Goal: Find specific page/section: Find specific page/section

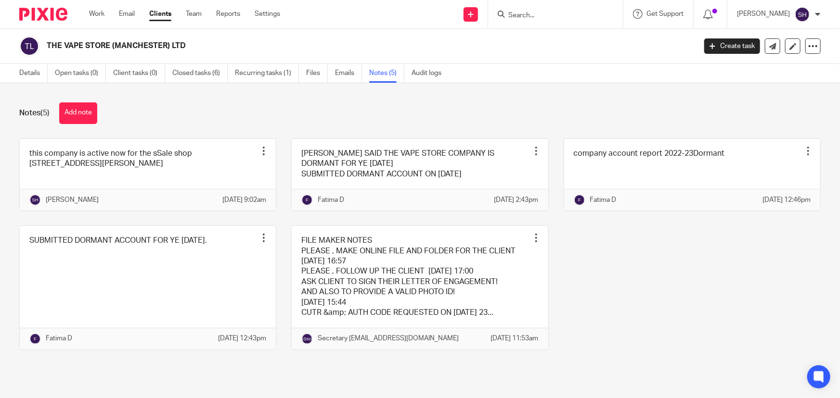
click at [569, 14] on input "Search" at bounding box center [550, 16] width 87 height 9
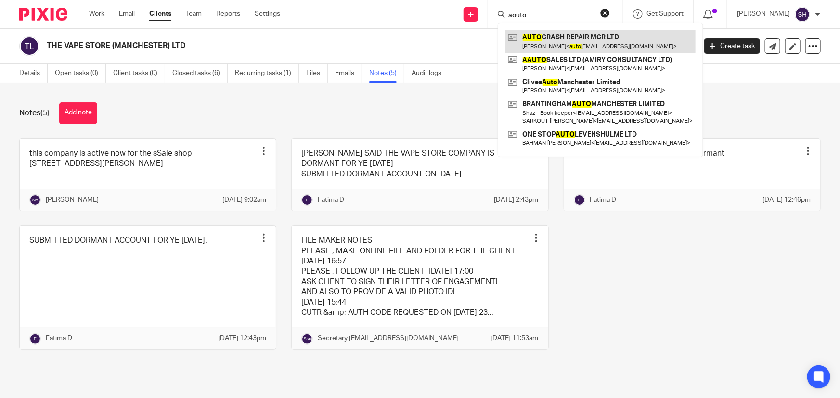
type input "aouto"
click at [583, 35] on link at bounding box center [600, 41] width 190 height 22
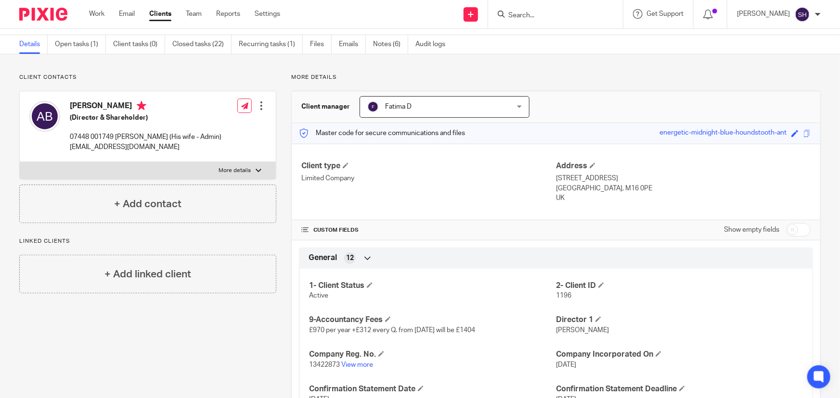
scroll to position [87, 0]
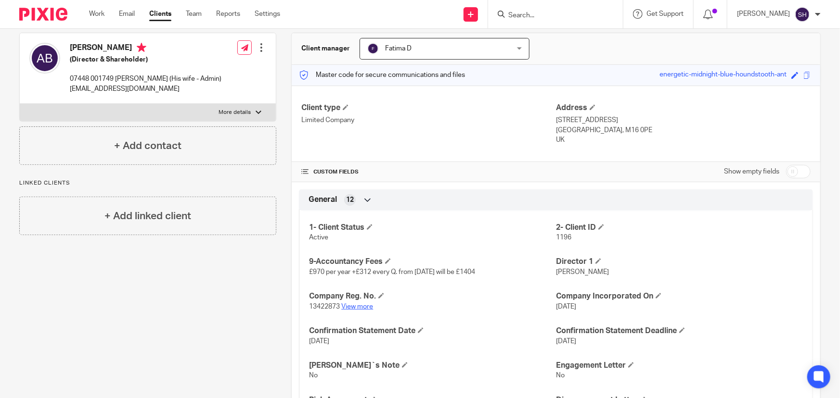
click at [360, 306] on link "View more" at bounding box center [357, 307] width 32 height 7
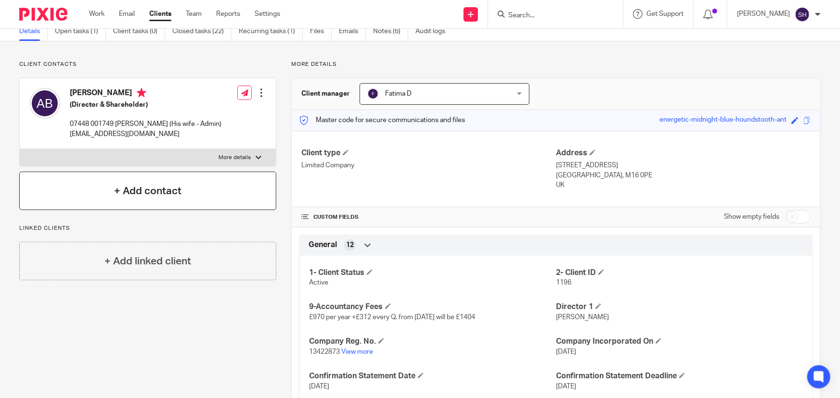
scroll to position [0, 0]
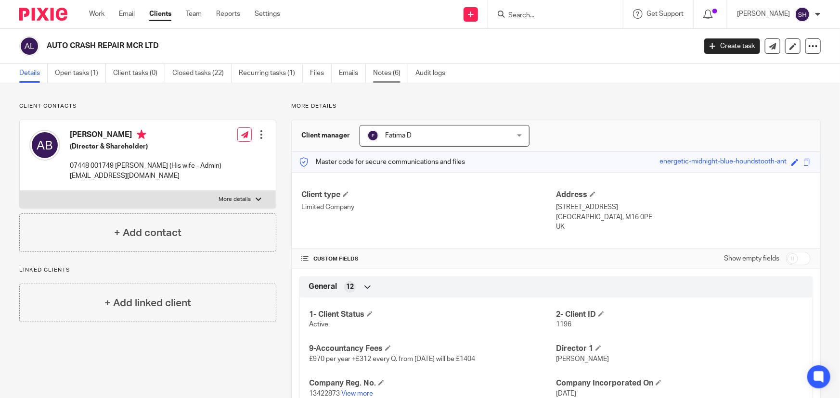
click at [382, 75] on link "Notes (6)" at bounding box center [390, 73] width 35 height 19
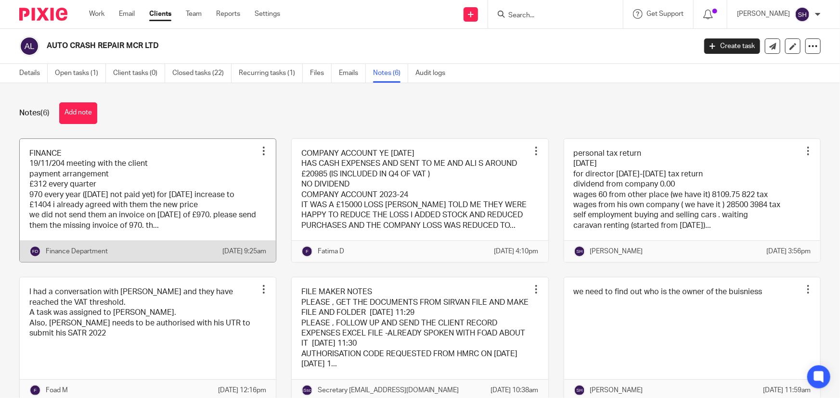
click at [153, 208] on link at bounding box center [148, 201] width 256 height 124
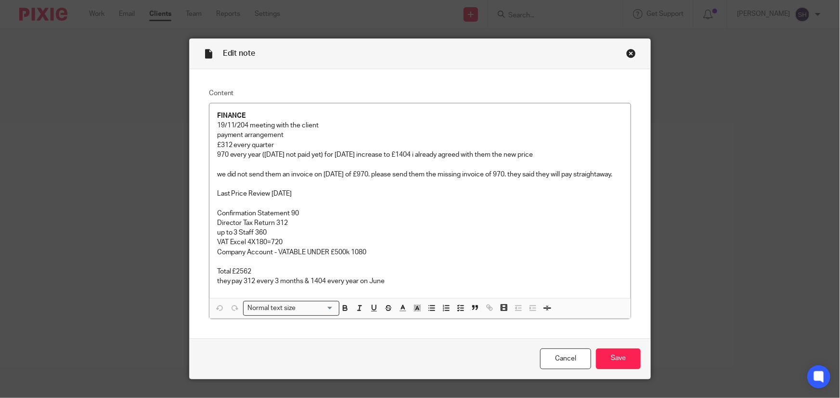
click at [626, 53] on div "Close this dialog window" at bounding box center [631, 54] width 10 height 10
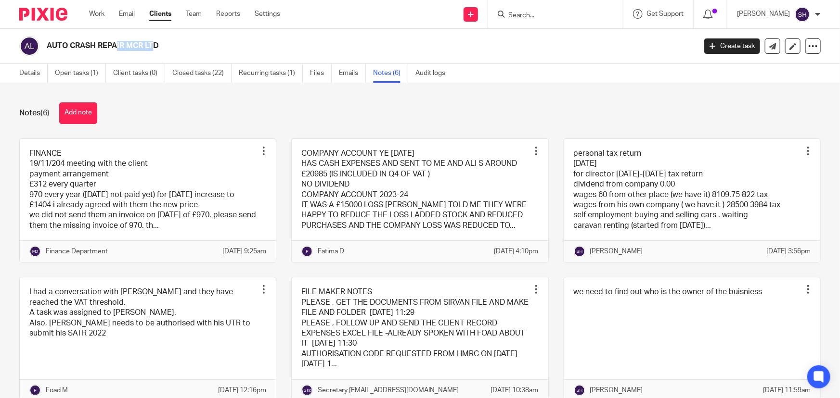
drag, startPoint x: 49, startPoint y: 47, endPoint x: 88, endPoint y: 41, distance: 39.4
click at [88, 41] on h2 "AUTO CRASH REPAIR MCR LTD" at bounding box center [304, 46] width 514 height 10
copy h2 "AUTO CRAS"
click at [568, 19] on input "Search" at bounding box center [550, 16] width 87 height 9
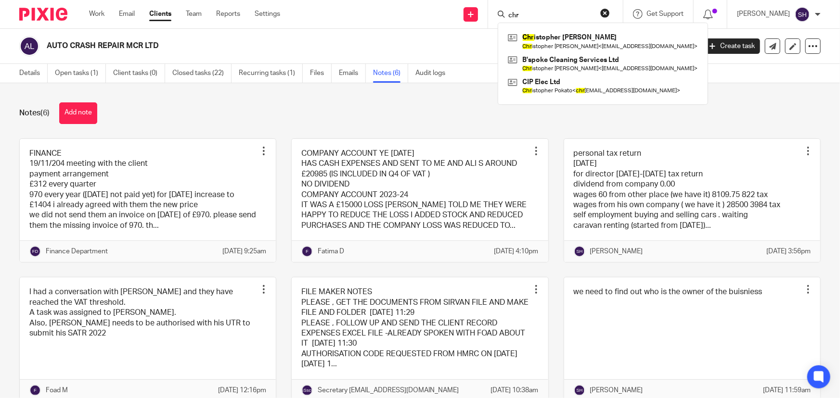
type input "chri"
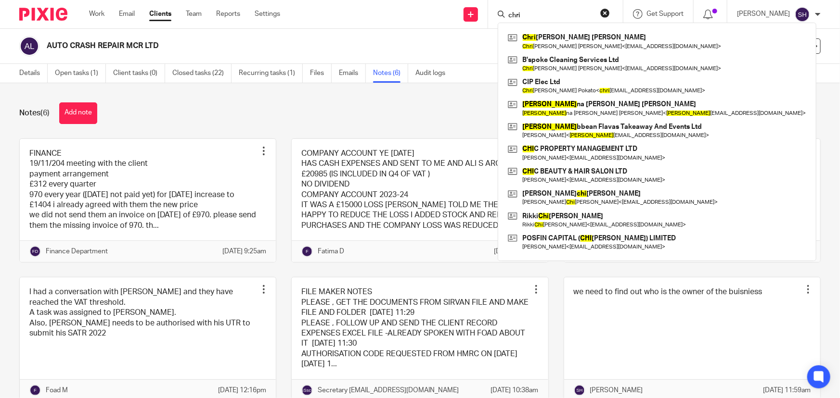
drag, startPoint x: 542, startPoint y: 12, endPoint x: 465, endPoint y: 10, distance: 77.0
click at [465, 10] on div "Send new email Create task Add client chri [PERSON_NAME] [PERSON_NAME] [PERSON_…" at bounding box center [566, 14] width 545 height 28
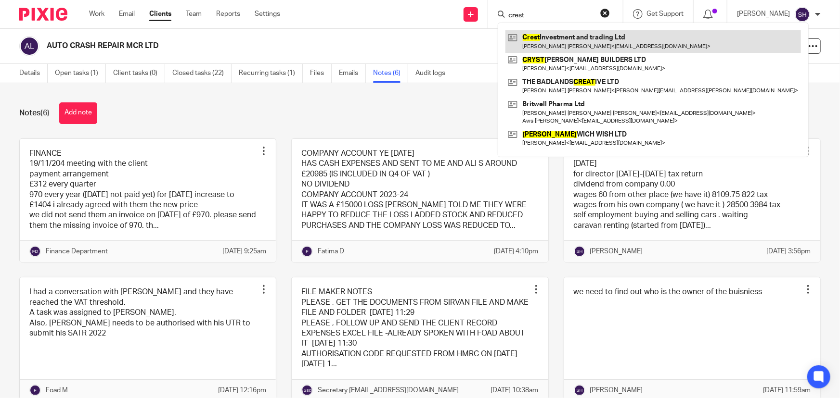
type input "crest"
click at [574, 39] on link at bounding box center [652, 41] width 295 height 22
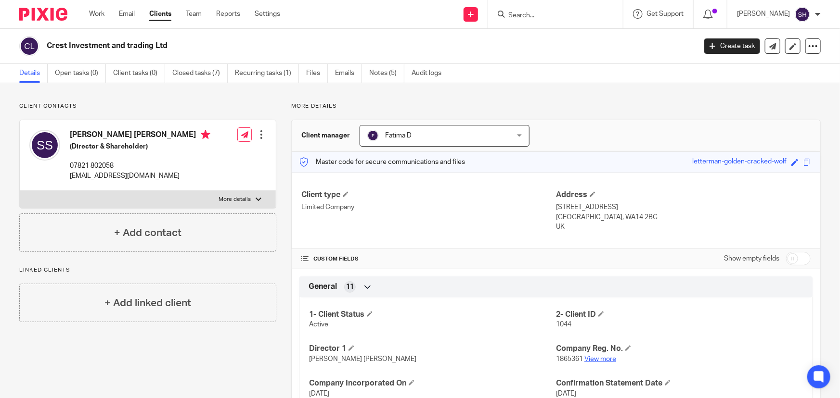
click at [594, 361] on link "View more" at bounding box center [600, 359] width 32 height 7
